Goal: Obtain resource: Download file/media

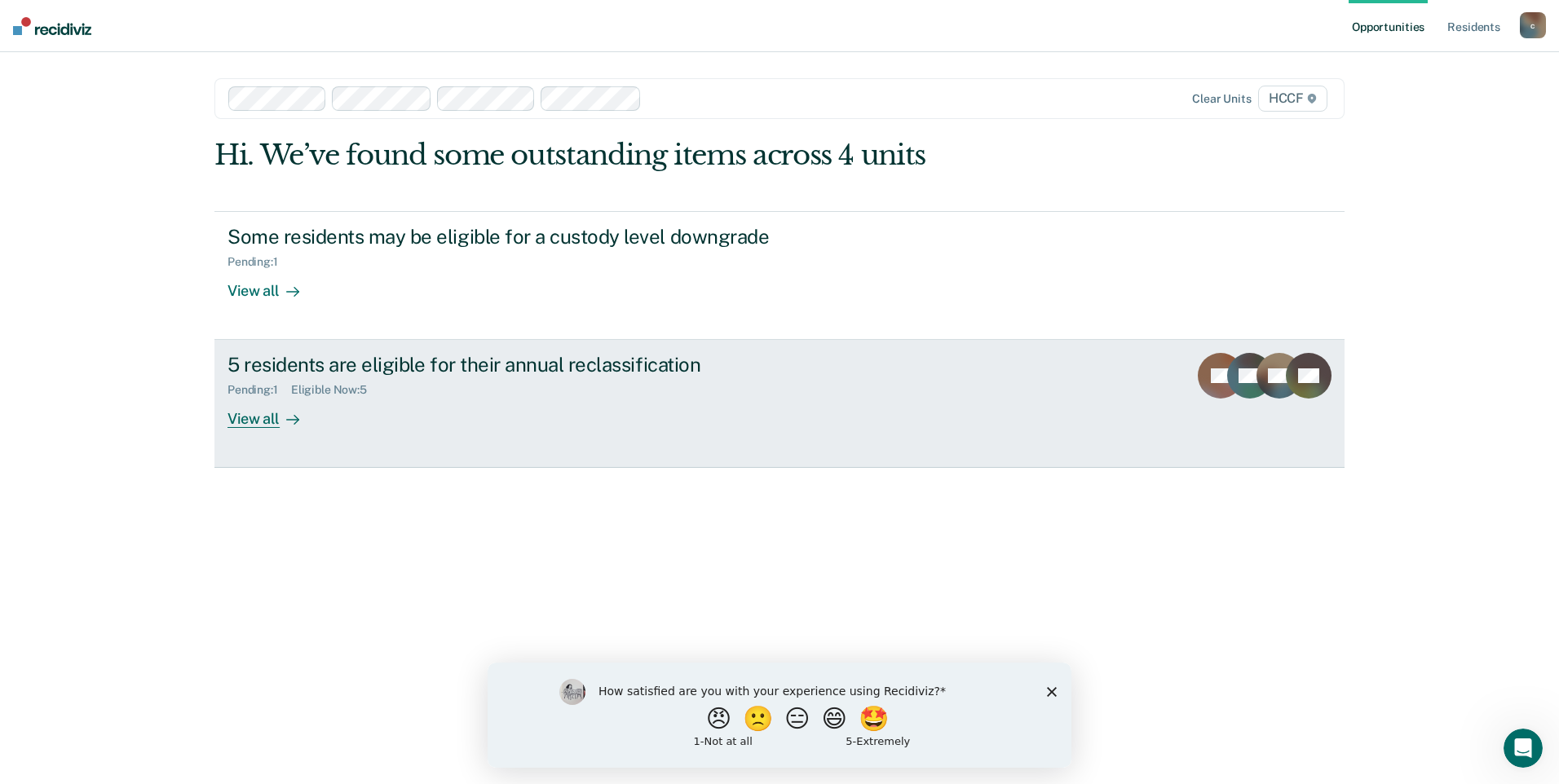
click at [266, 419] on div "View all" at bounding box center [273, 413] width 91 height 32
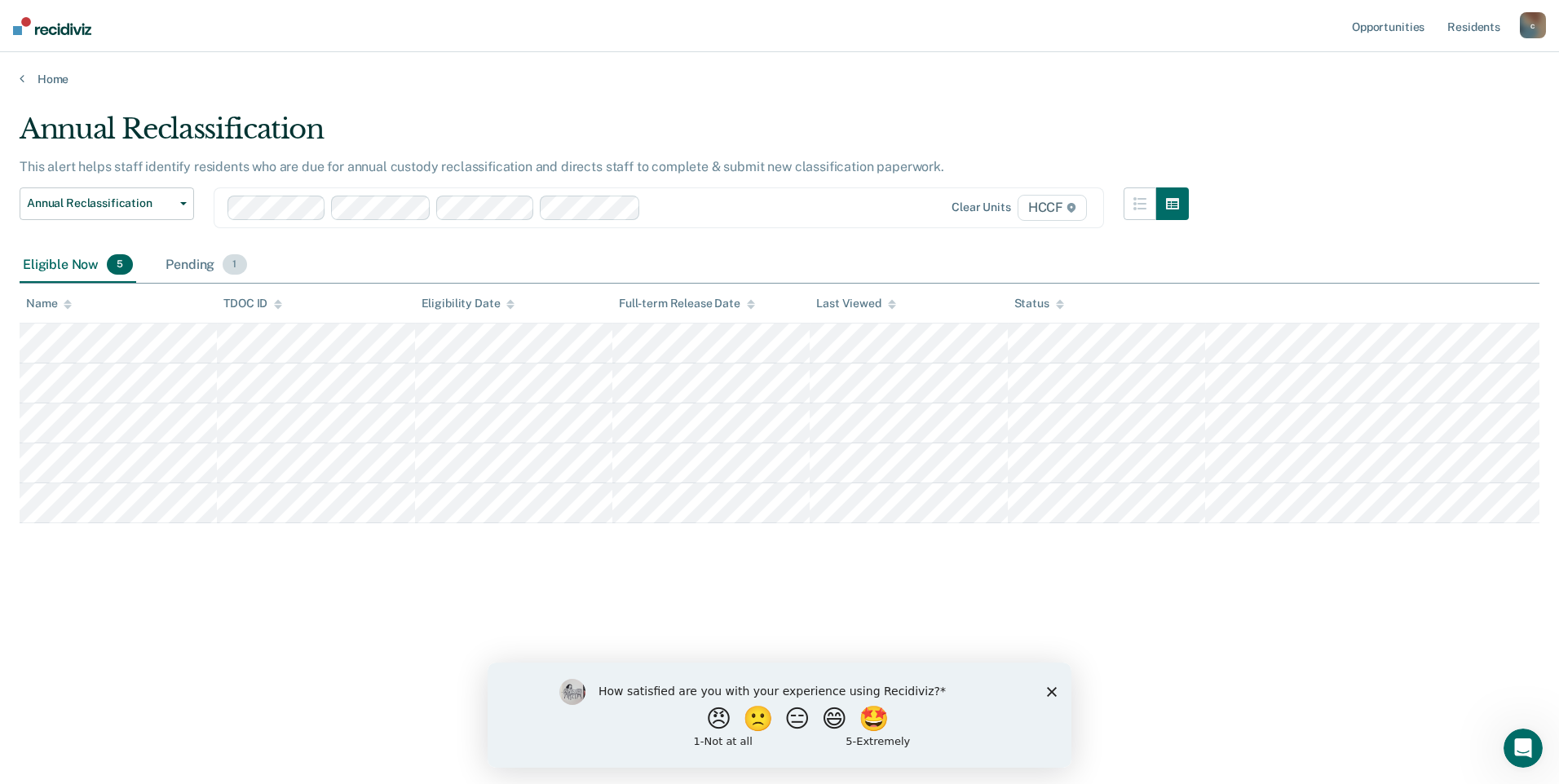
click at [237, 272] on span "1" at bounding box center [234, 264] width 23 height 21
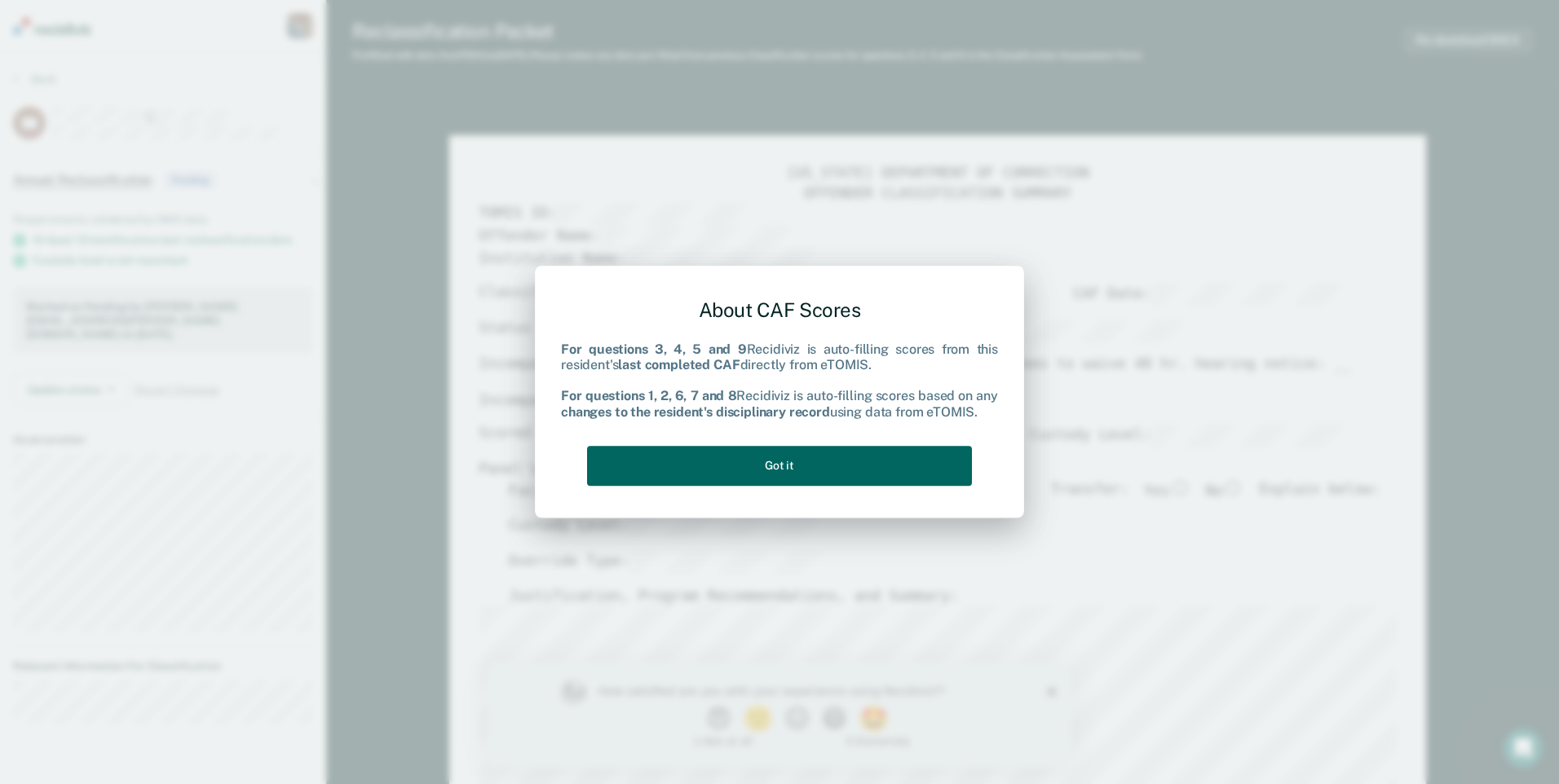
click at [843, 473] on button "Got it" at bounding box center [780, 466] width 385 height 40
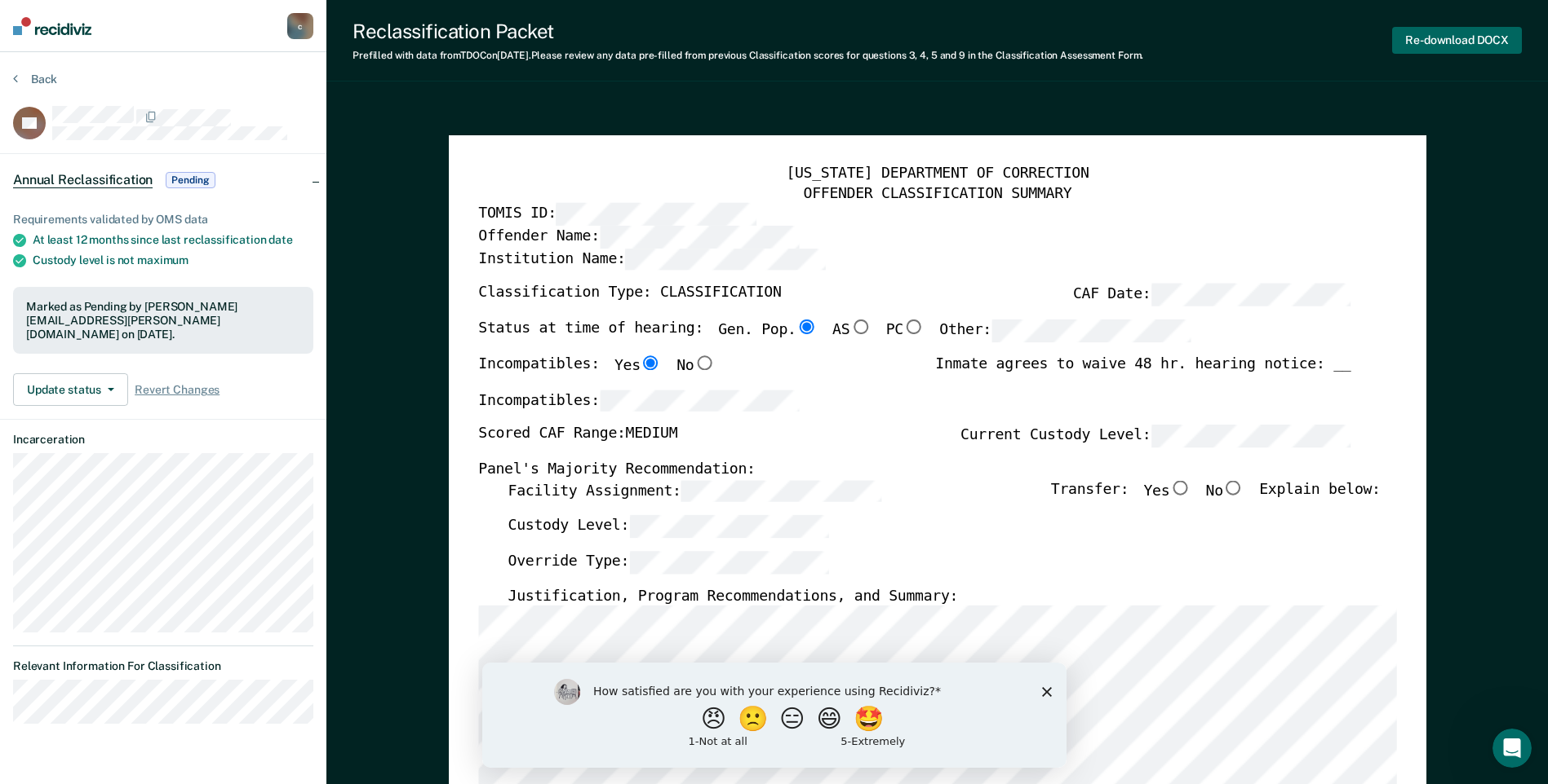
click at [1458, 46] on button "Re-download DOCX" at bounding box center [1456, 40] width 130 height 27
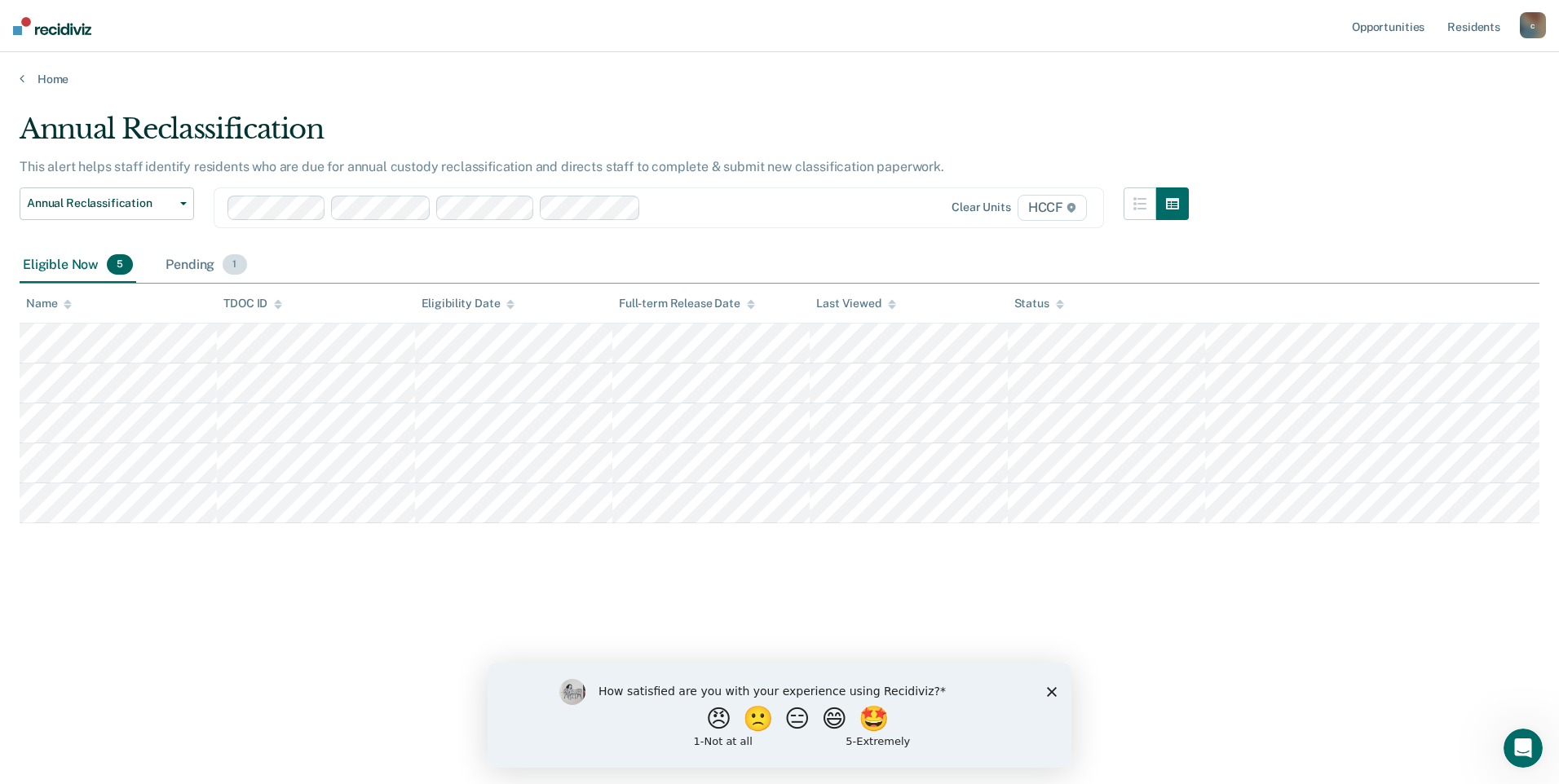
click at [205, 269] on div "Pending 1" at bounding box center [206, 265] width 87 height 36
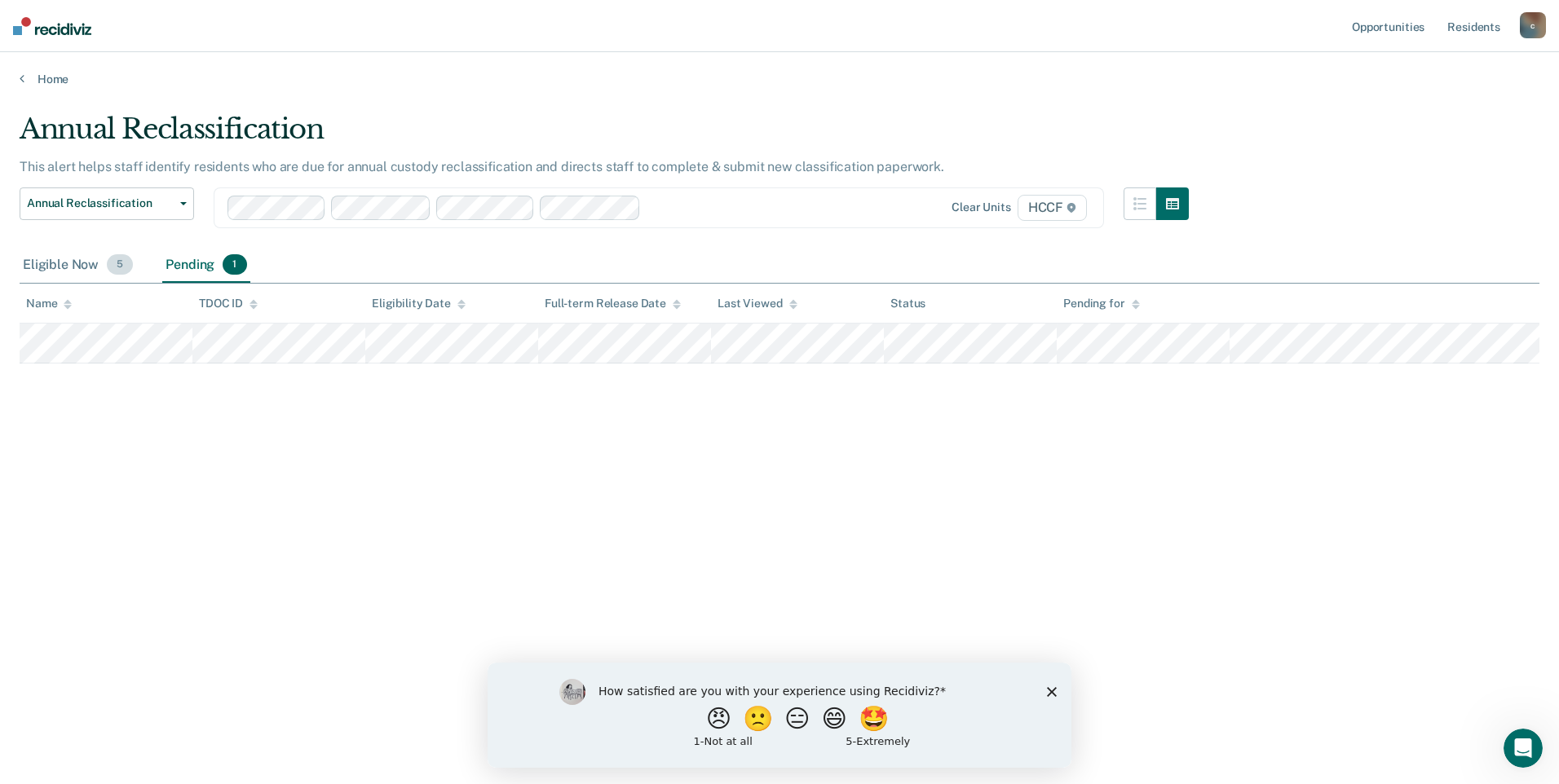
click at [95, 265] on div "Eligible Now 5" at bounding box center [77, 265] width 116 height 36
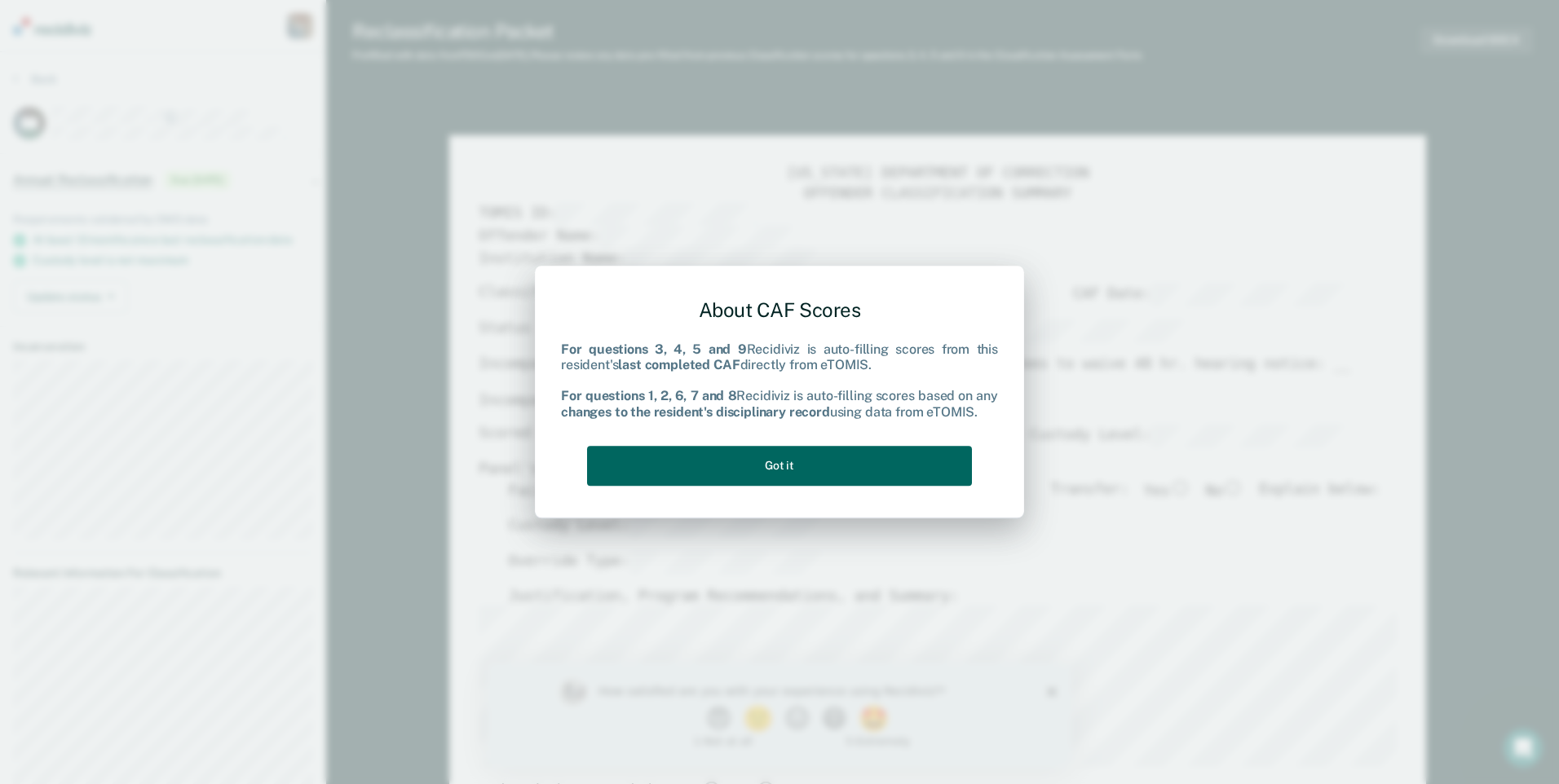
click at [897, 470] on button "Got it" at bounding box center [780, 466] width 385 height 40
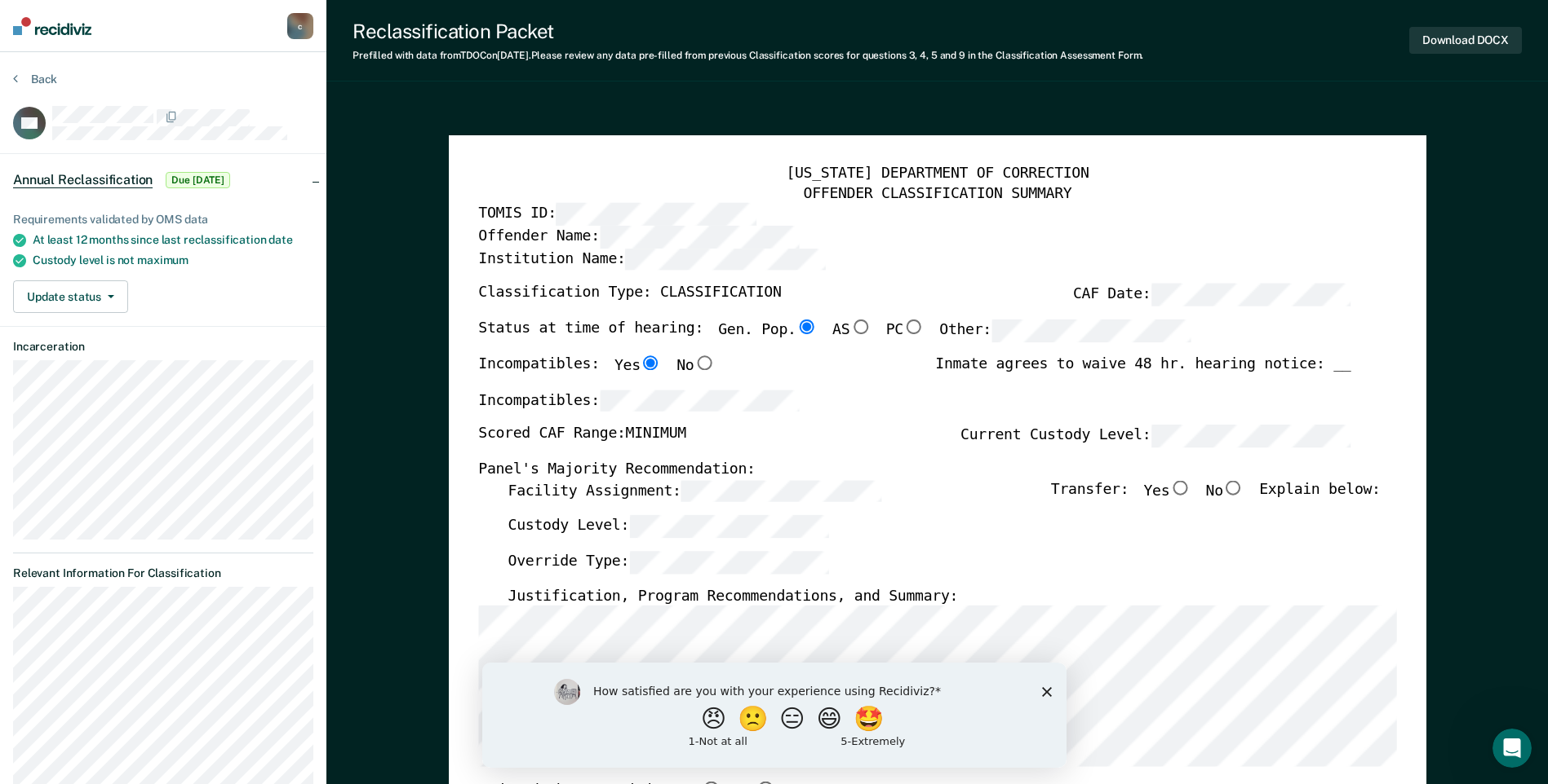
click at [1041, 688] on icon "Close survey" at bounding box center [1046, 691] width 10 height 10
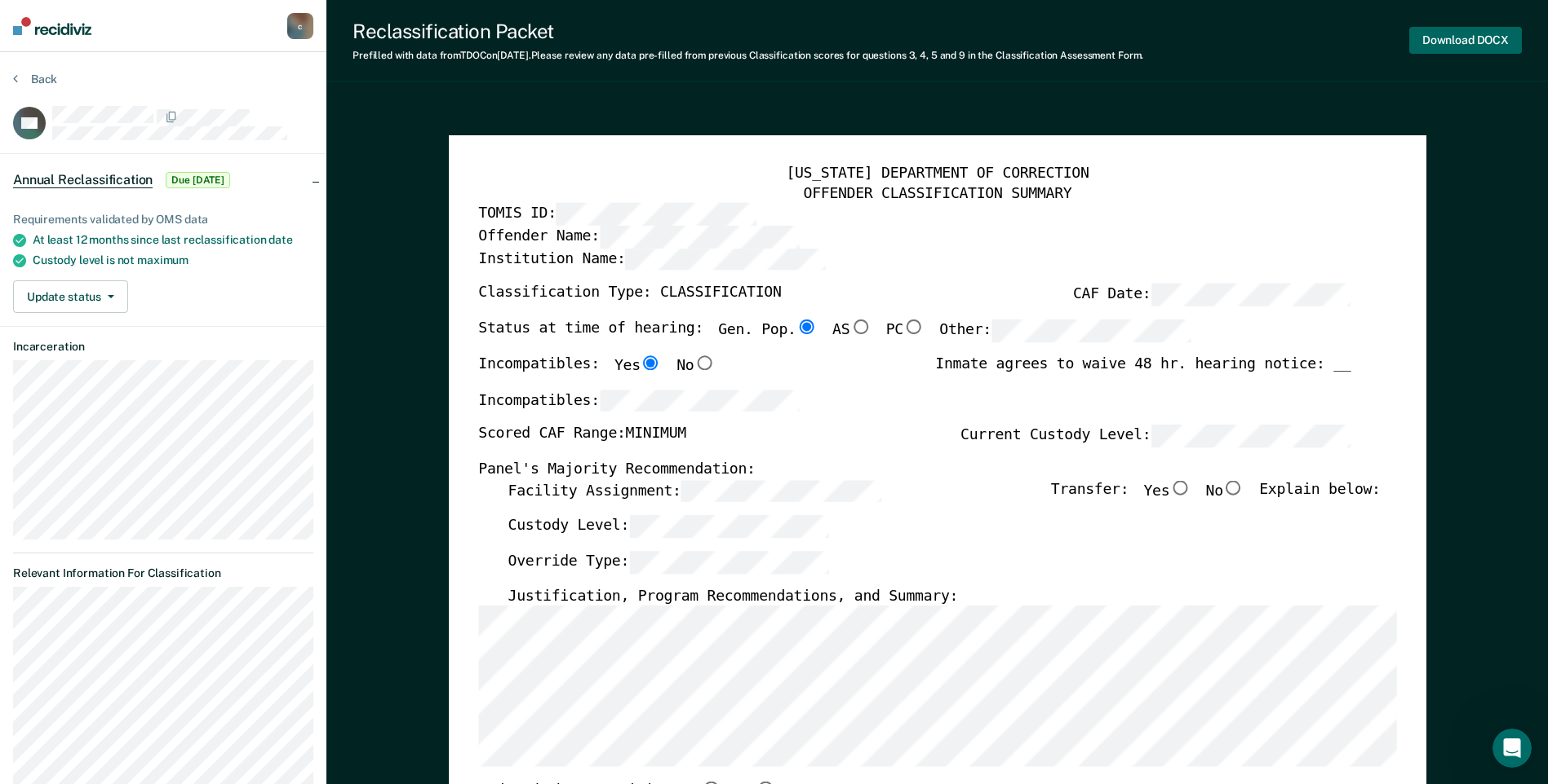
click at [1453, 44] on button "Download DOCX" at bounding box center [1465, 40] width 112 height 27
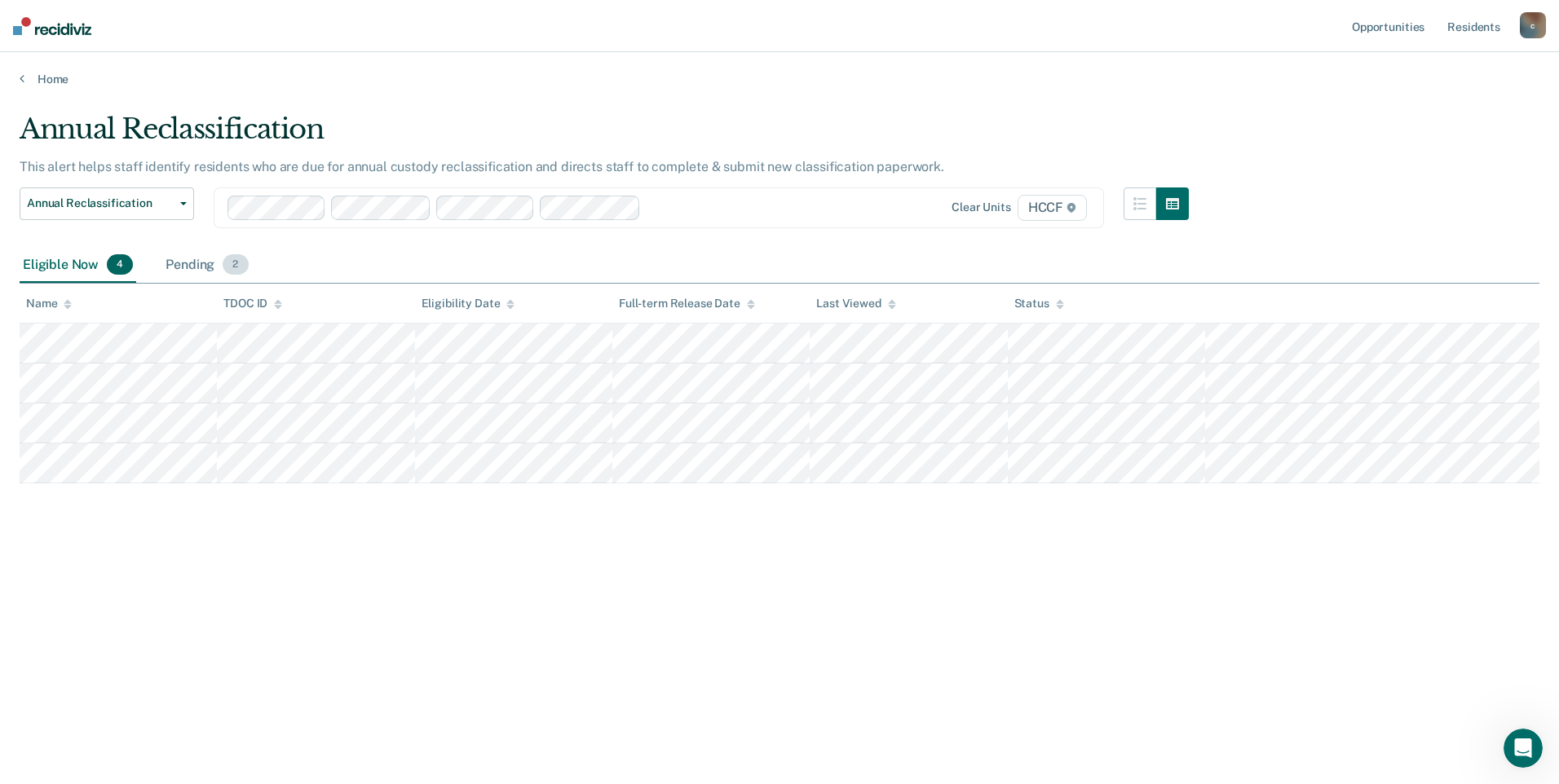
click at [224, 266] on span "2" at bounding box center [235, 264] width 25 height 21
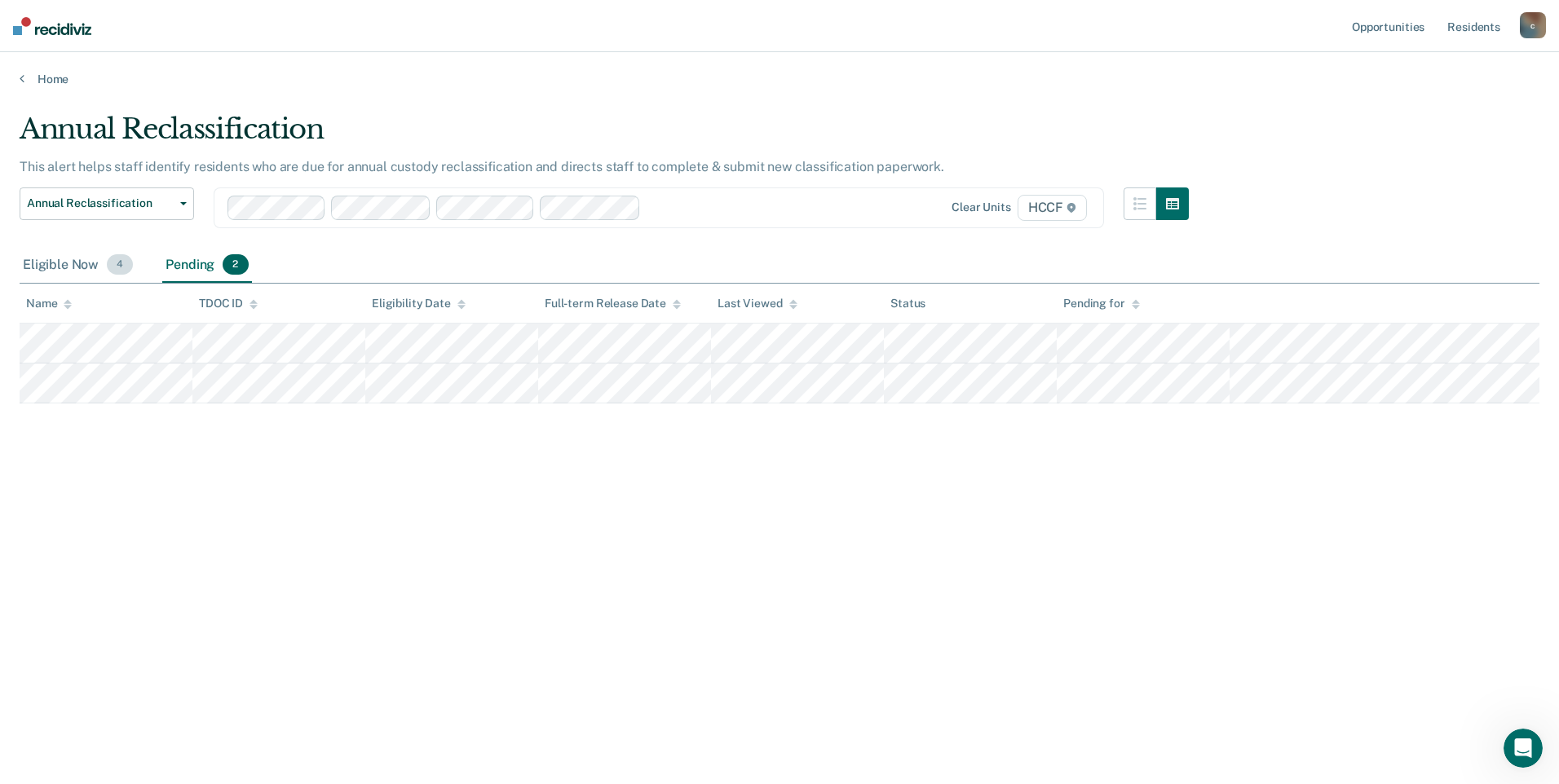
click at [82, 259] on div "Eligible Now 4" at bounding box center [77, 265] width 116 height 36
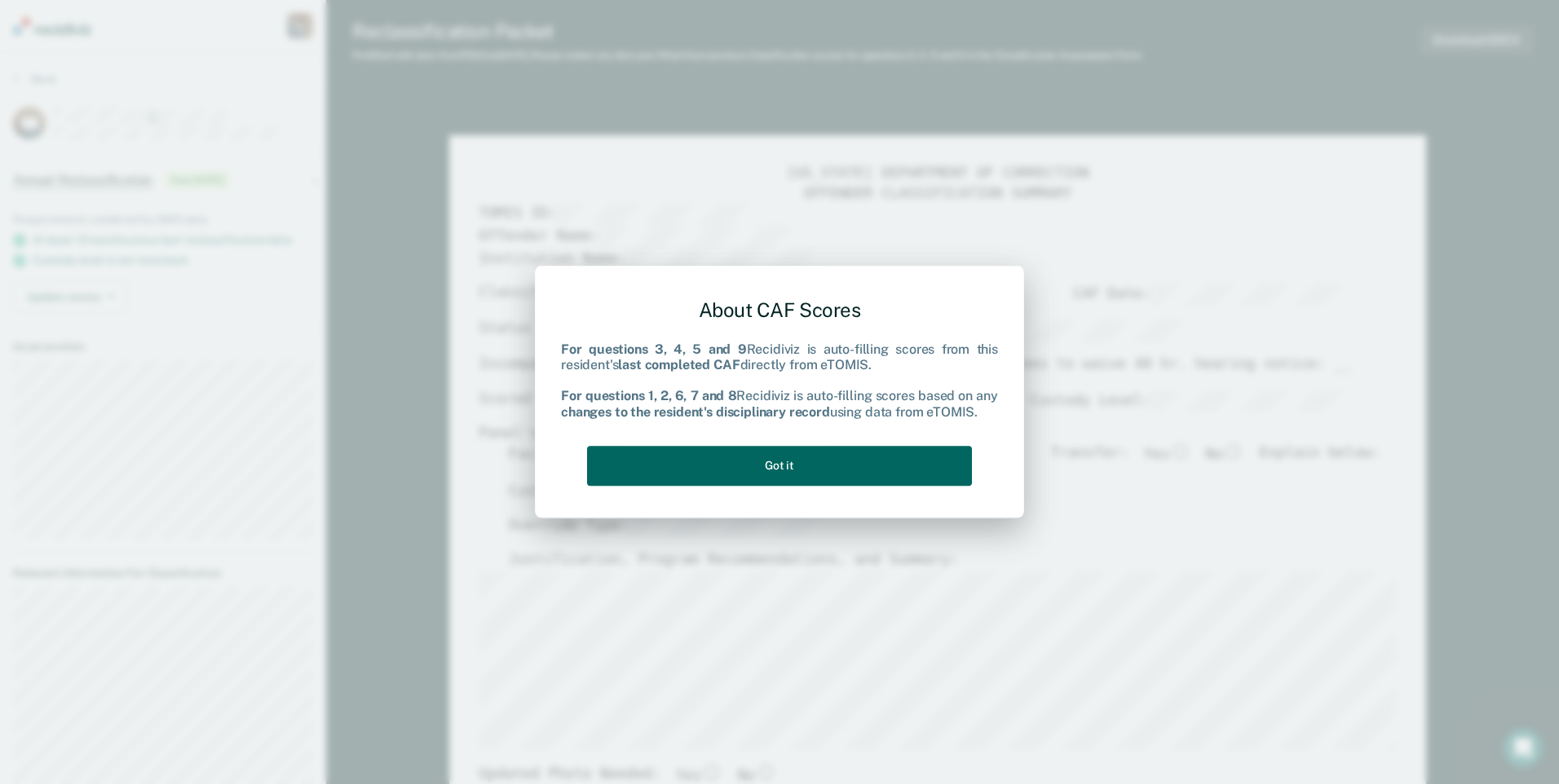
click at [820, 461] on button "Got it" at bounding box center [780, 466] width 385 height 40
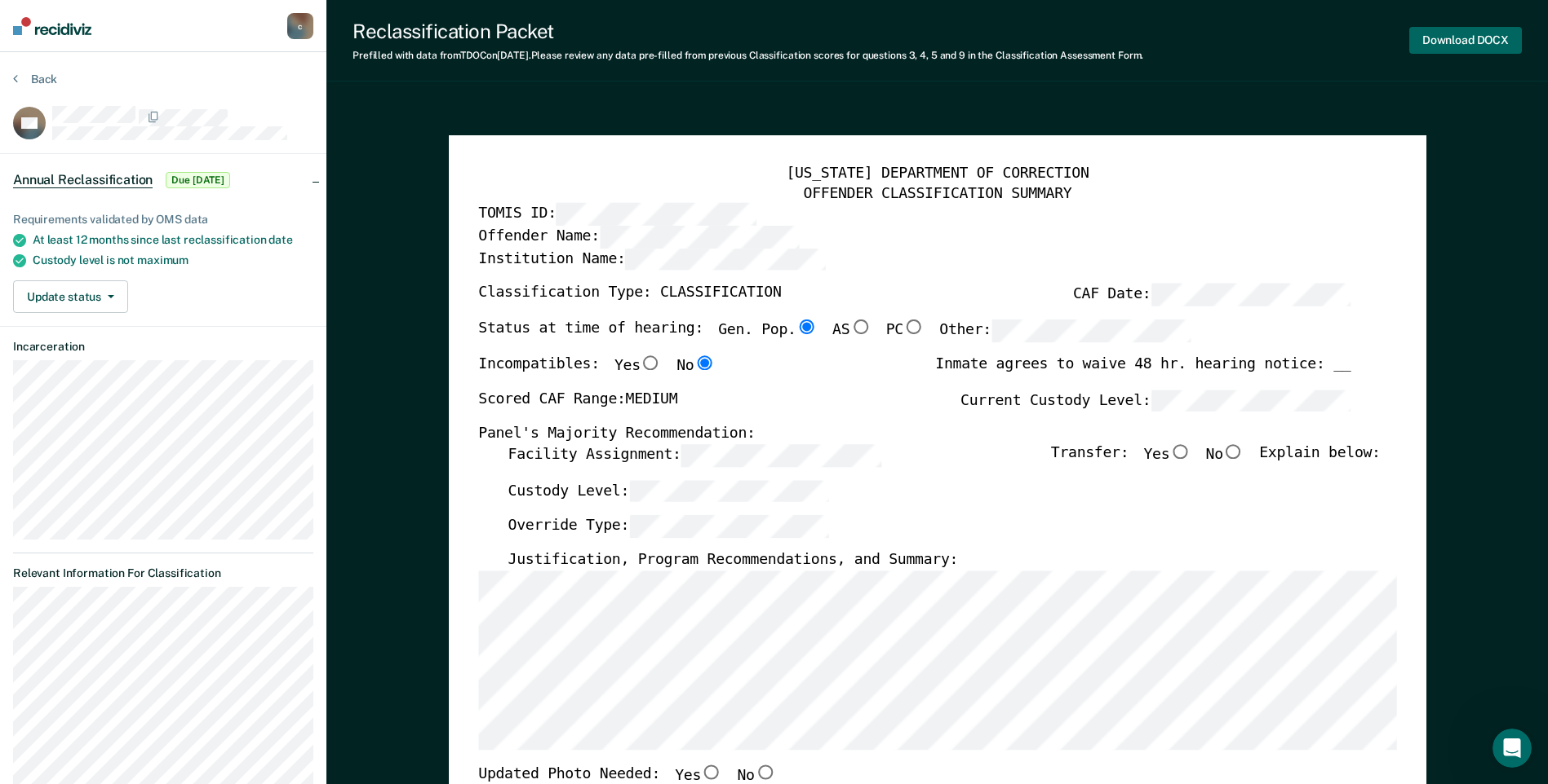
click at [1434, 44] on button "Download DOCX" at bounding box center [1465, 40] width 112 height 27
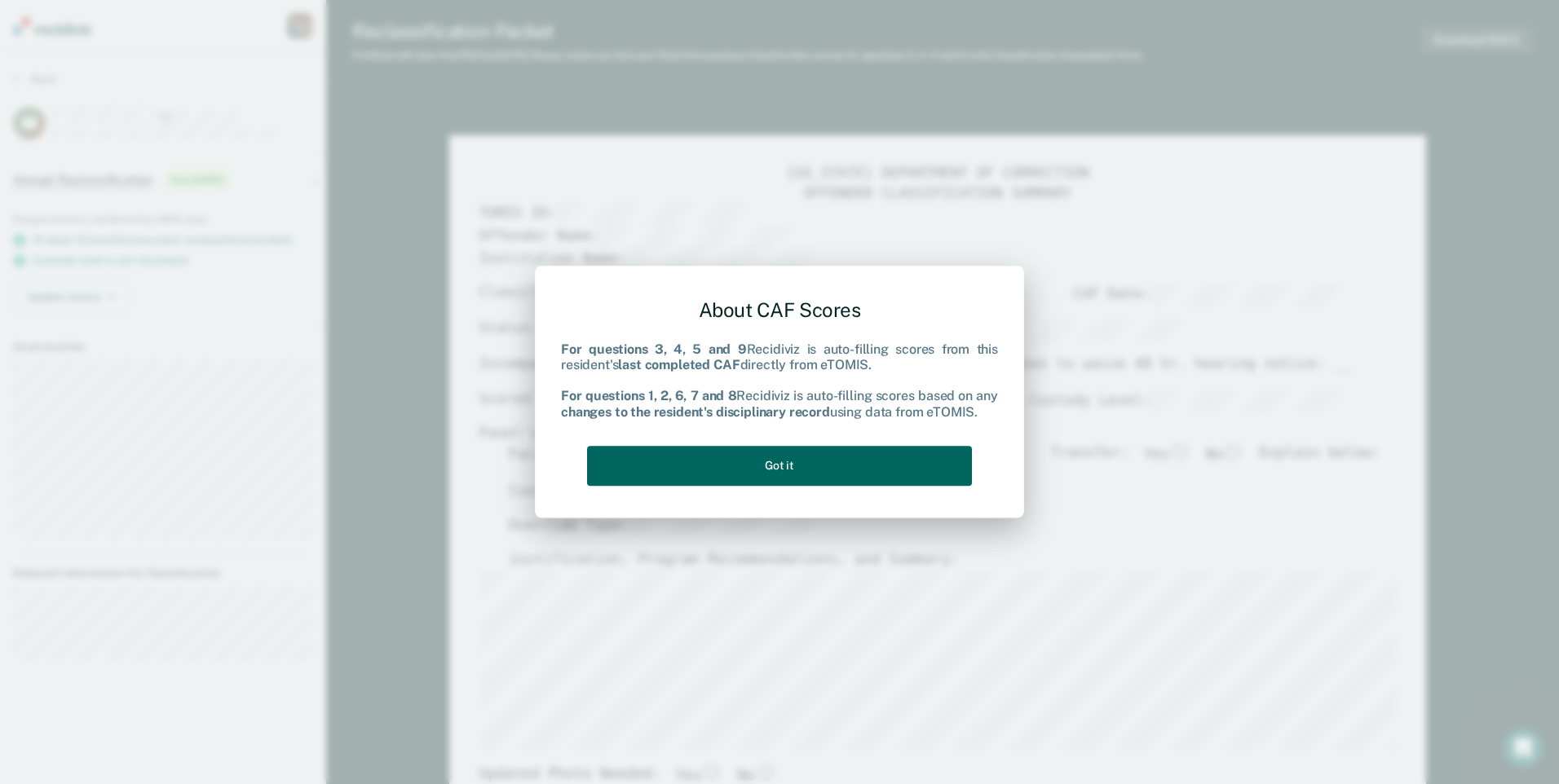
click at [869, 463] on button "Got it" at bounding box center [780, 466] width 385 height 40
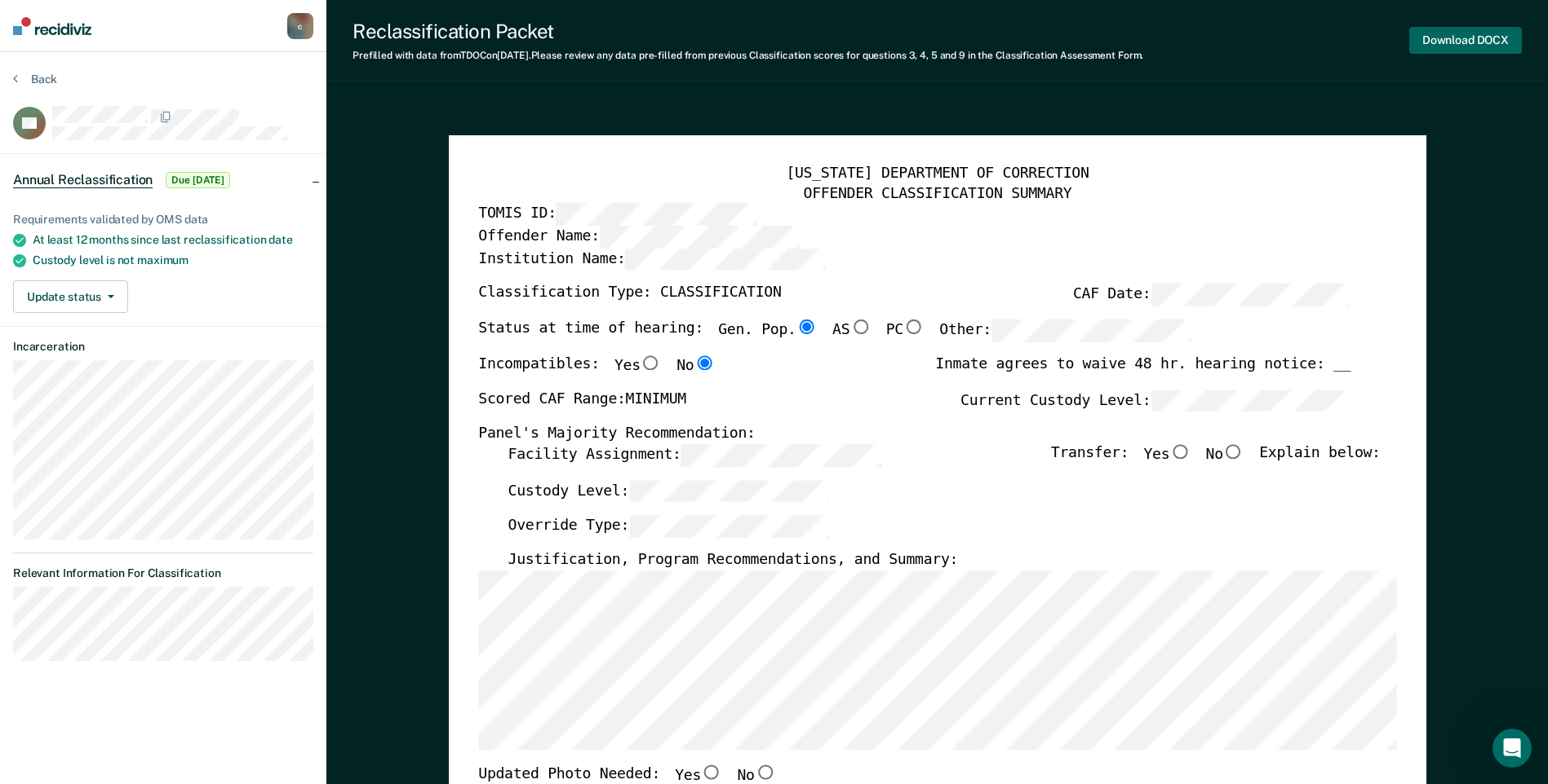
click at [1451, 36] on button "Download DOCX" at bounding box center [1465, 40] width 112 height 27
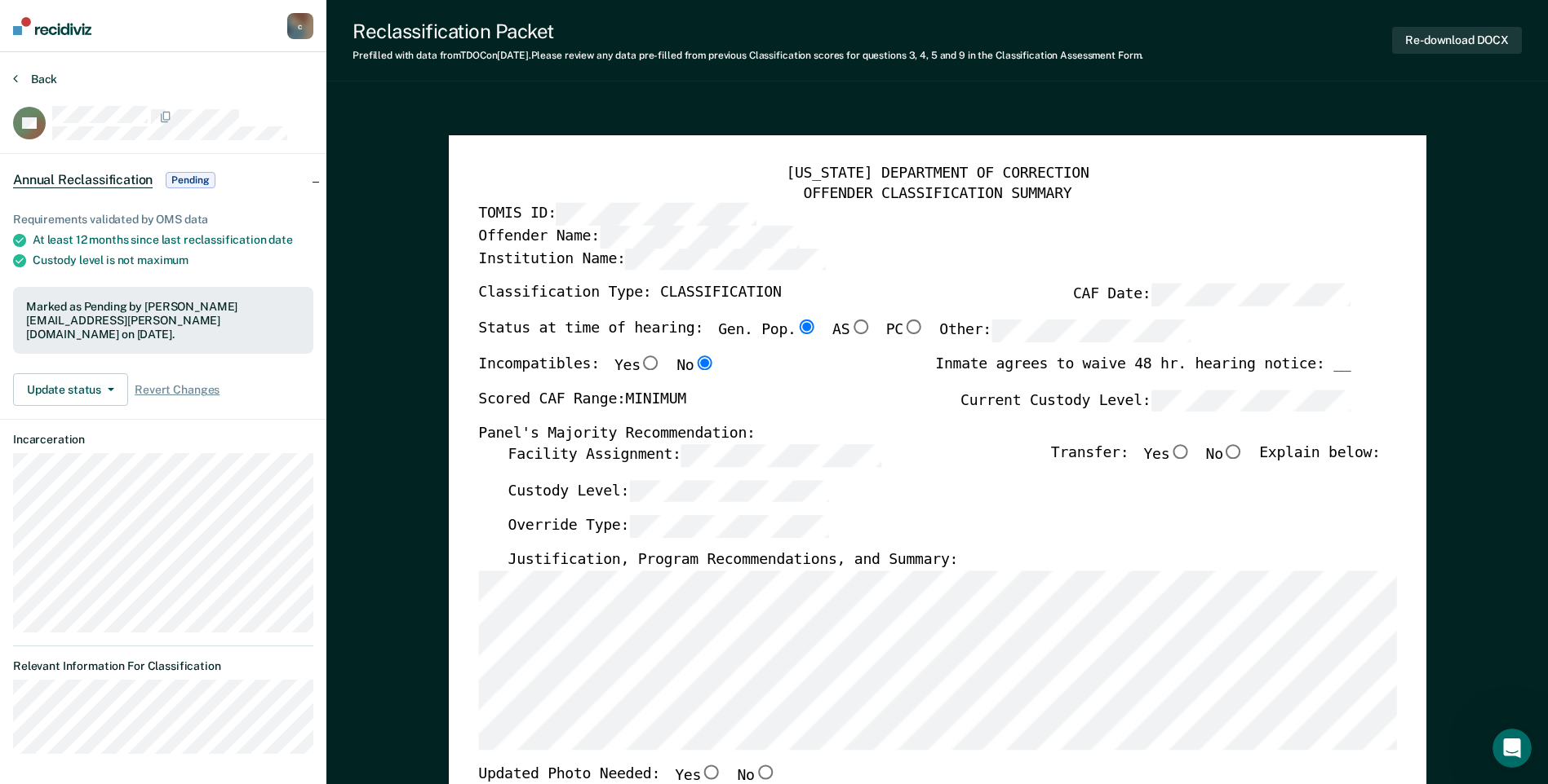
click at [17, 81] on icon at bounding box center [16, 79] width 5 height 13
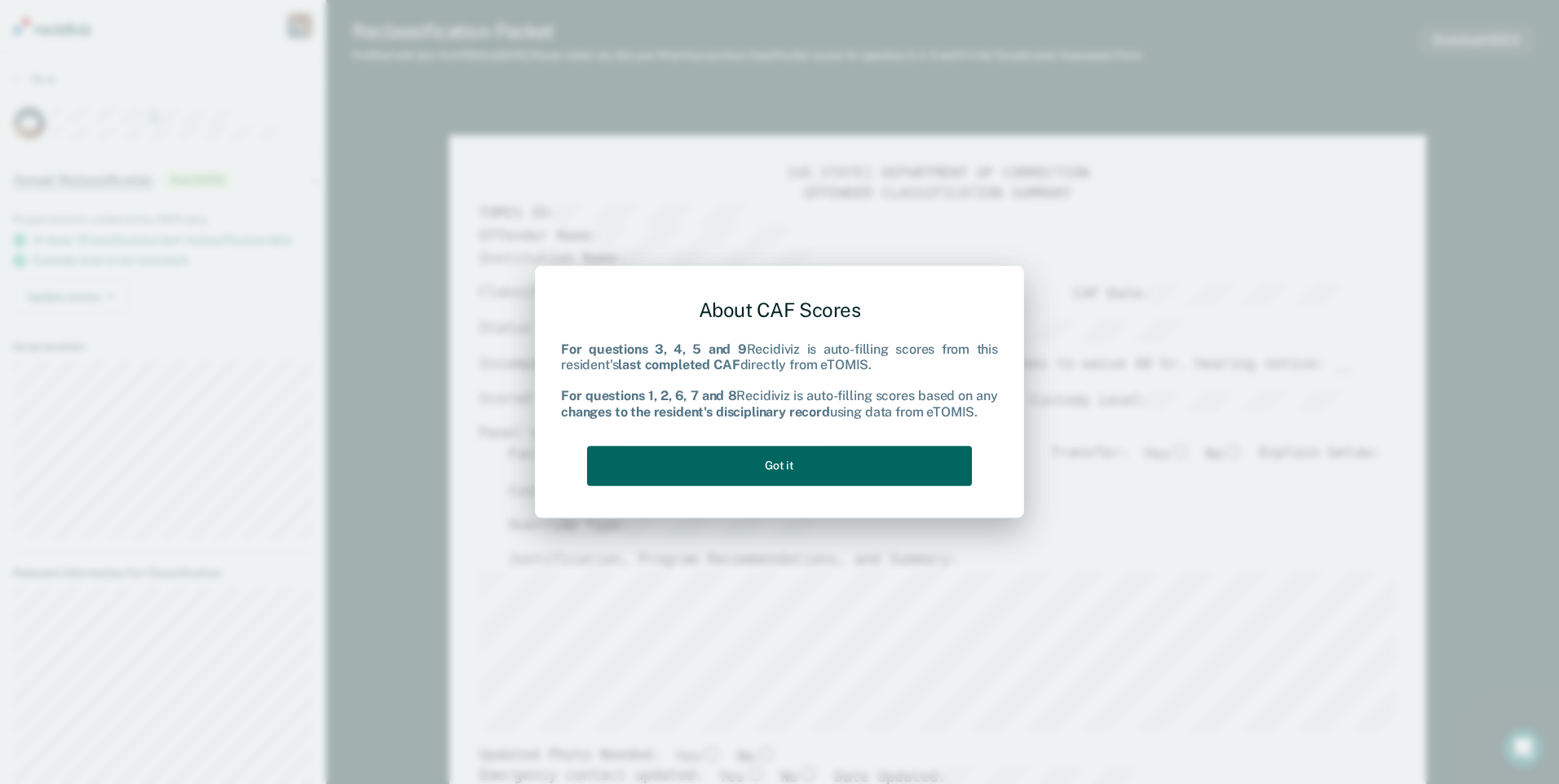
click at [813, 450] on button "Got it" at bounding box center [780, 466] width 385 height 40
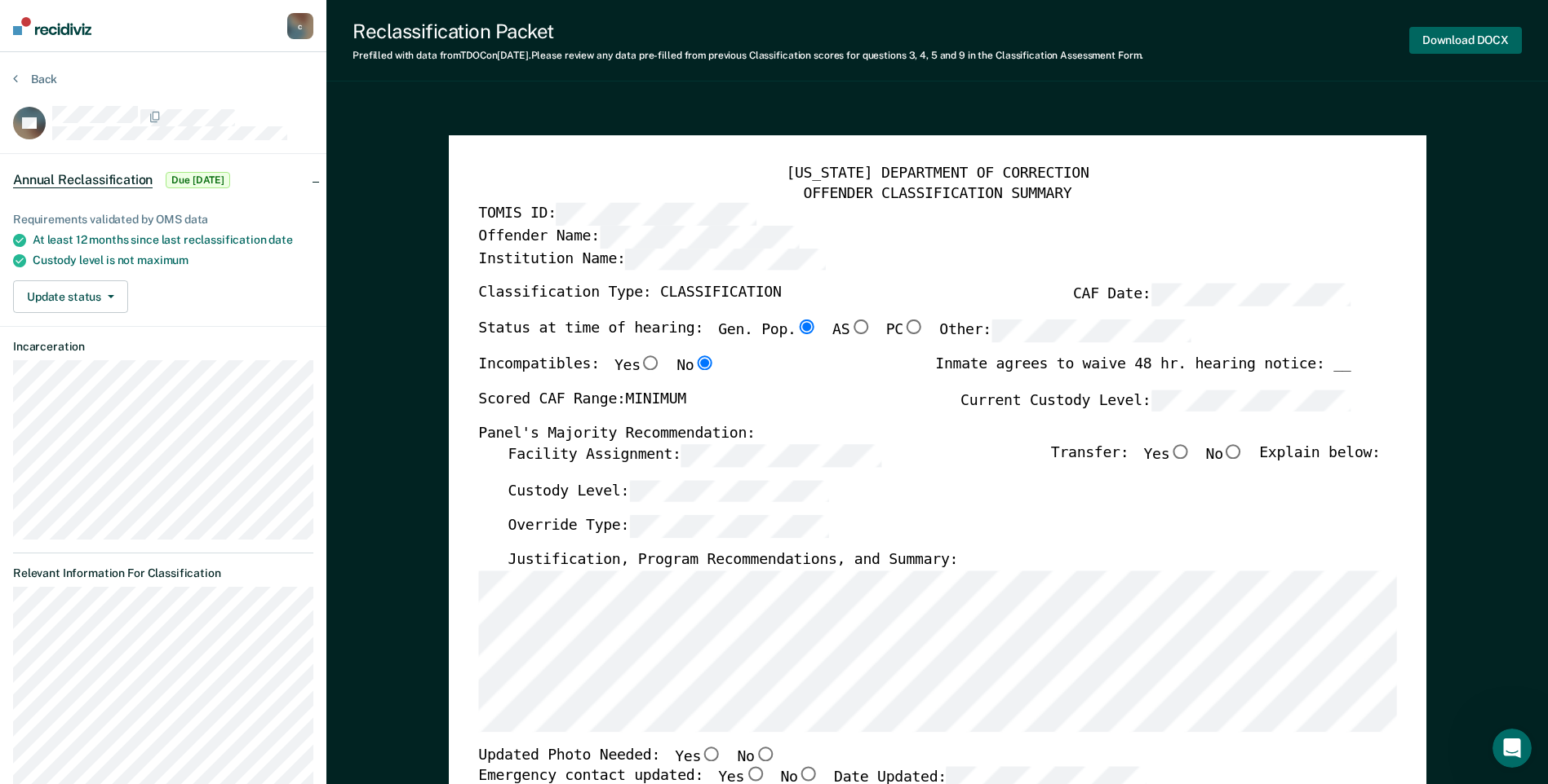
click at [1441, 51] on button "Download DOCX" at bounding box center [1465, 40] width 112 height 27
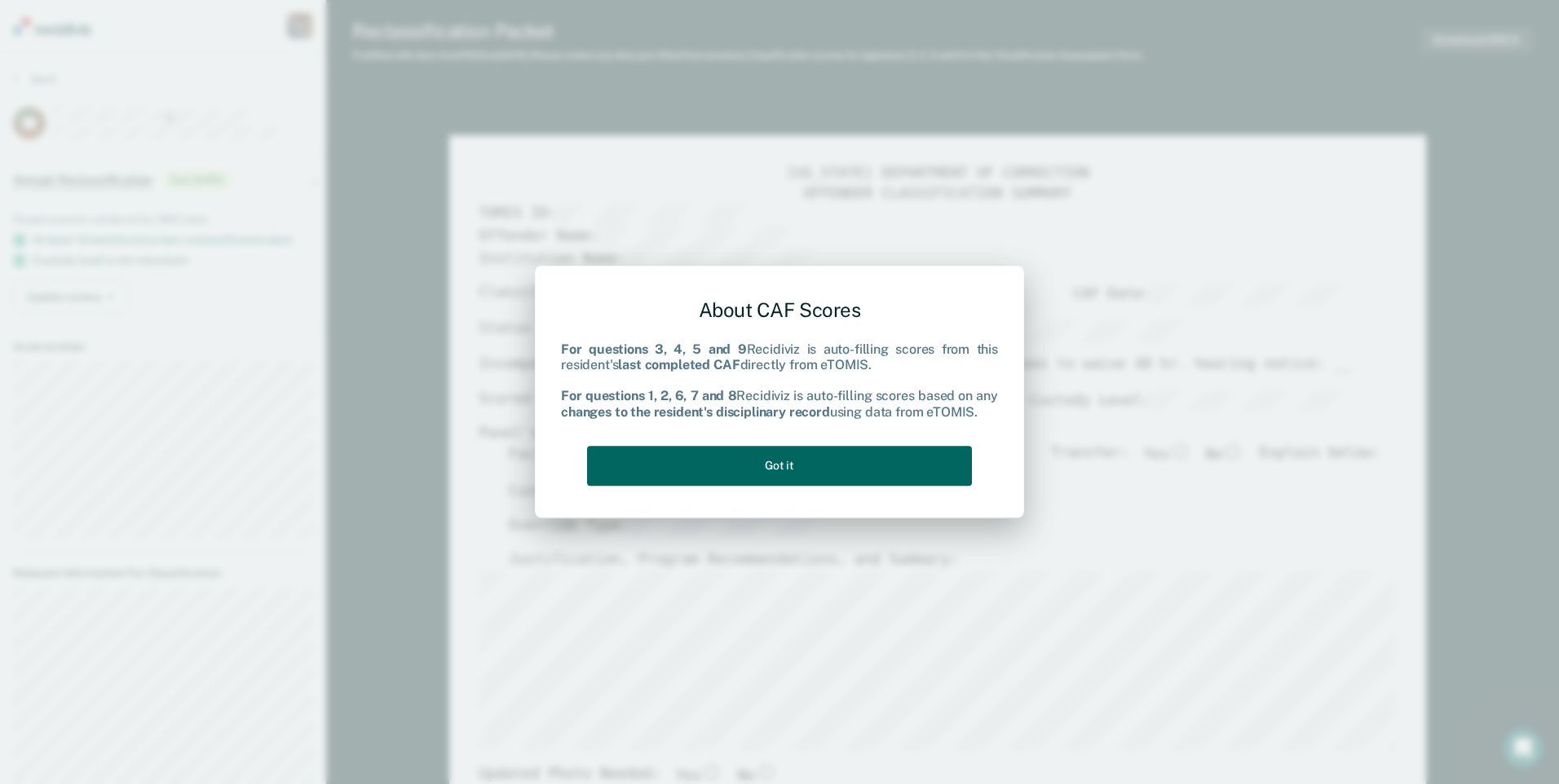
click at [652, 457] on button "Got it" at bounding box center [780, 466] width 385 height 40
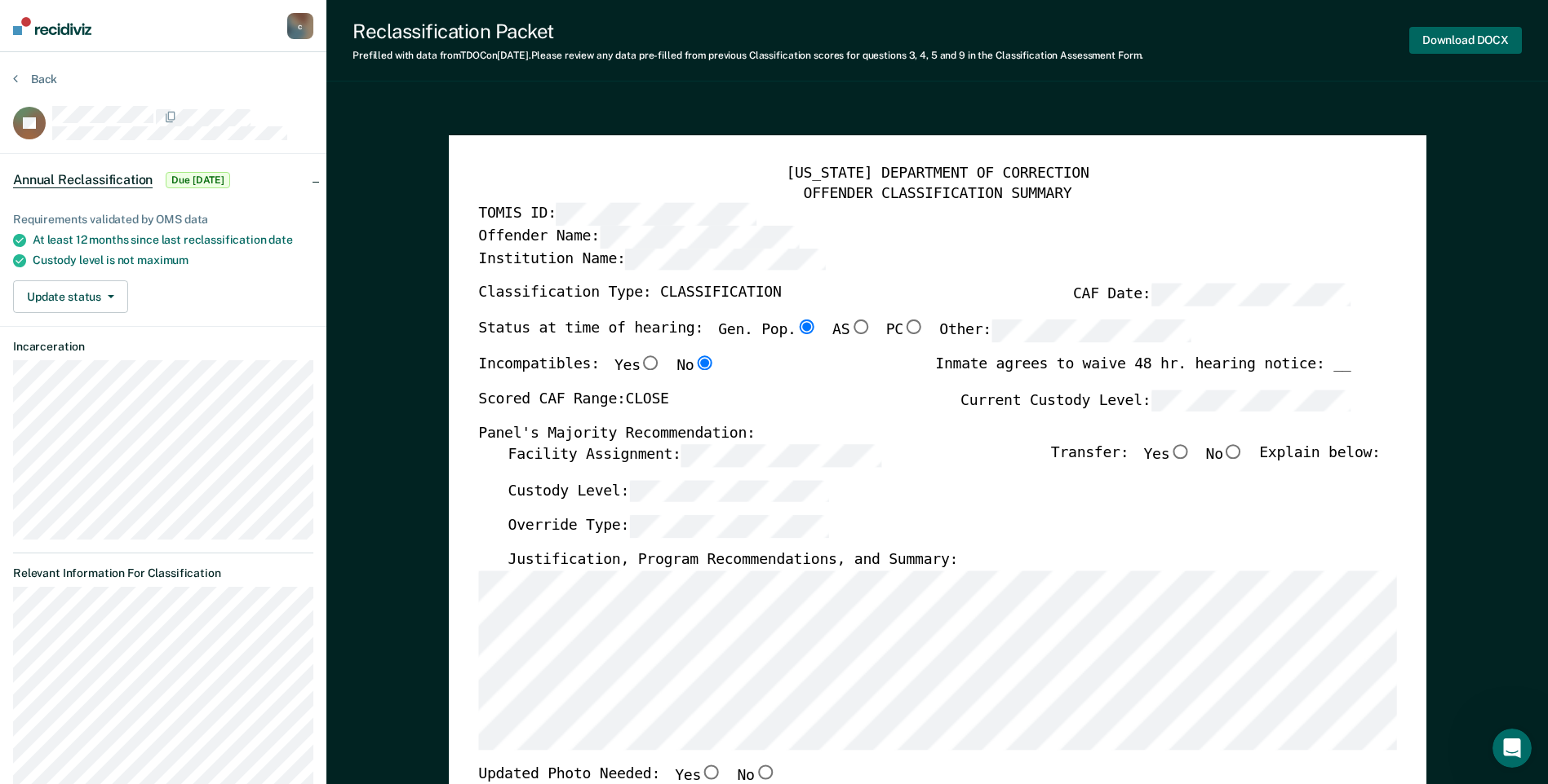
click at [1438, 41] on button "Download DOCX" at bounding box center [1465, 40] width 112 height 27
type textarea "x"
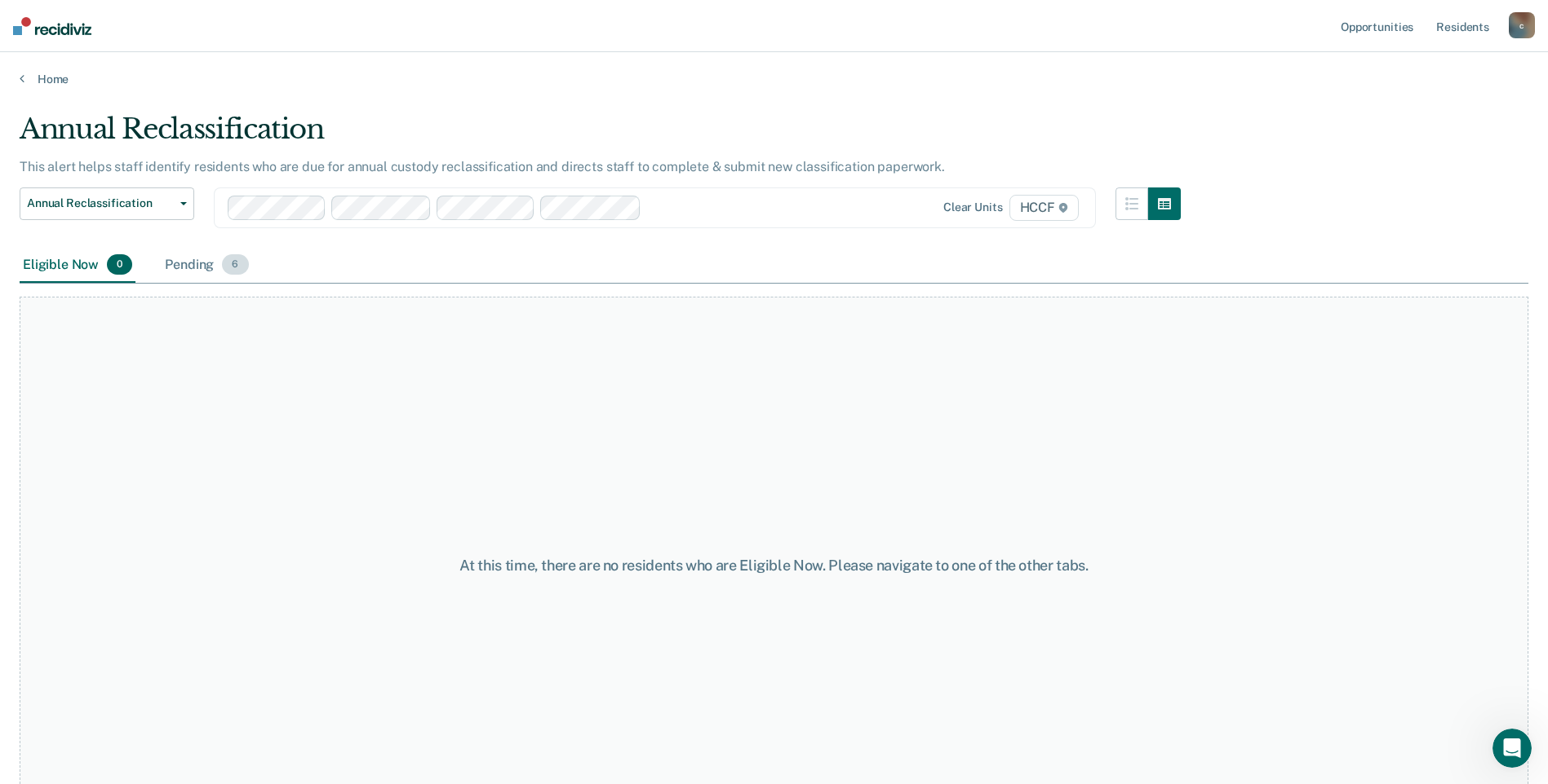
click at [219, 273] on div "Pending 6" at bounding box center [206, 265] width 90 height 36
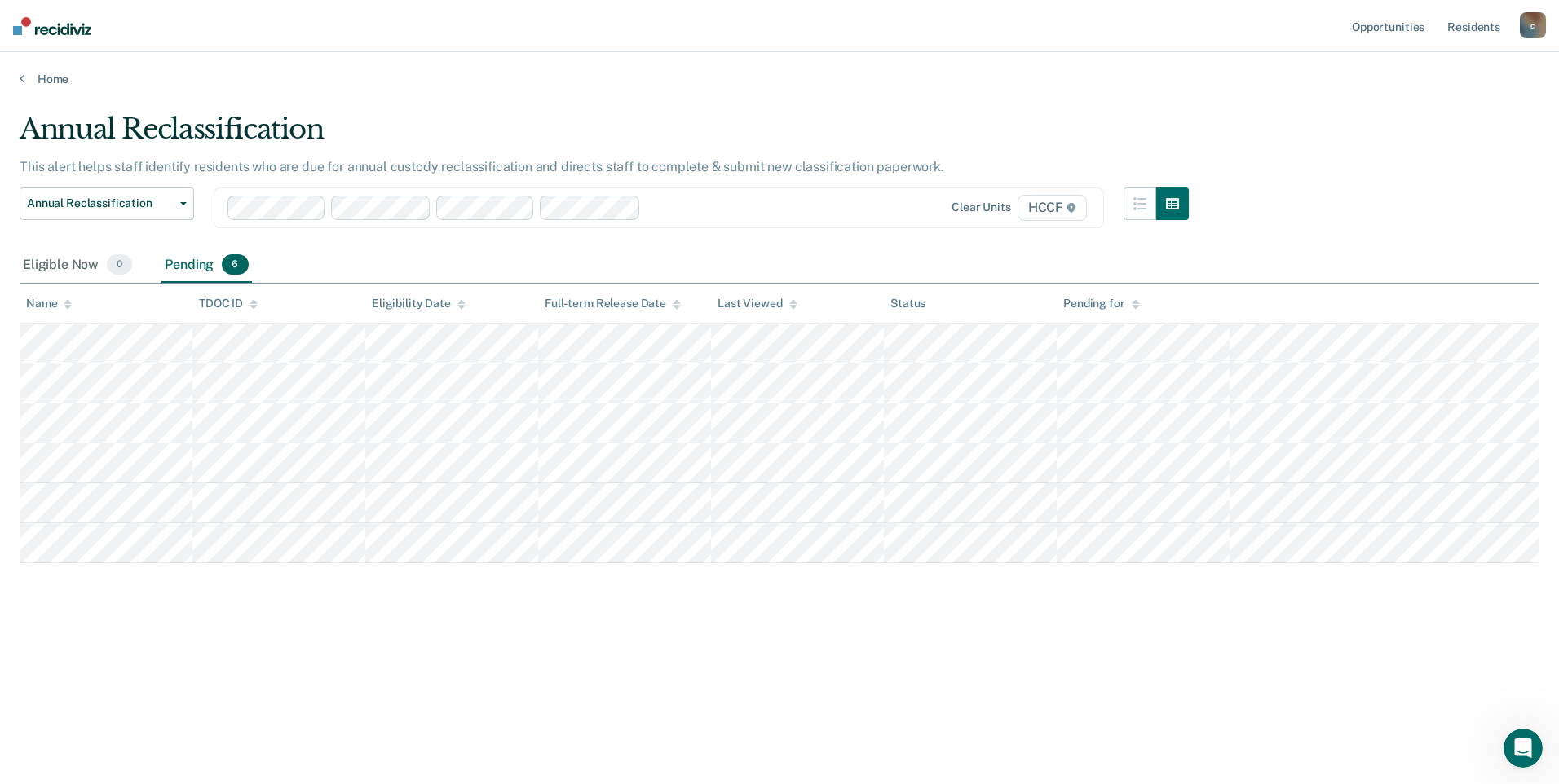
click at [219, 269] on div "Pending 6" at bounding box center [206, 265] width 90 height 36
